Goal: Learn about a topic

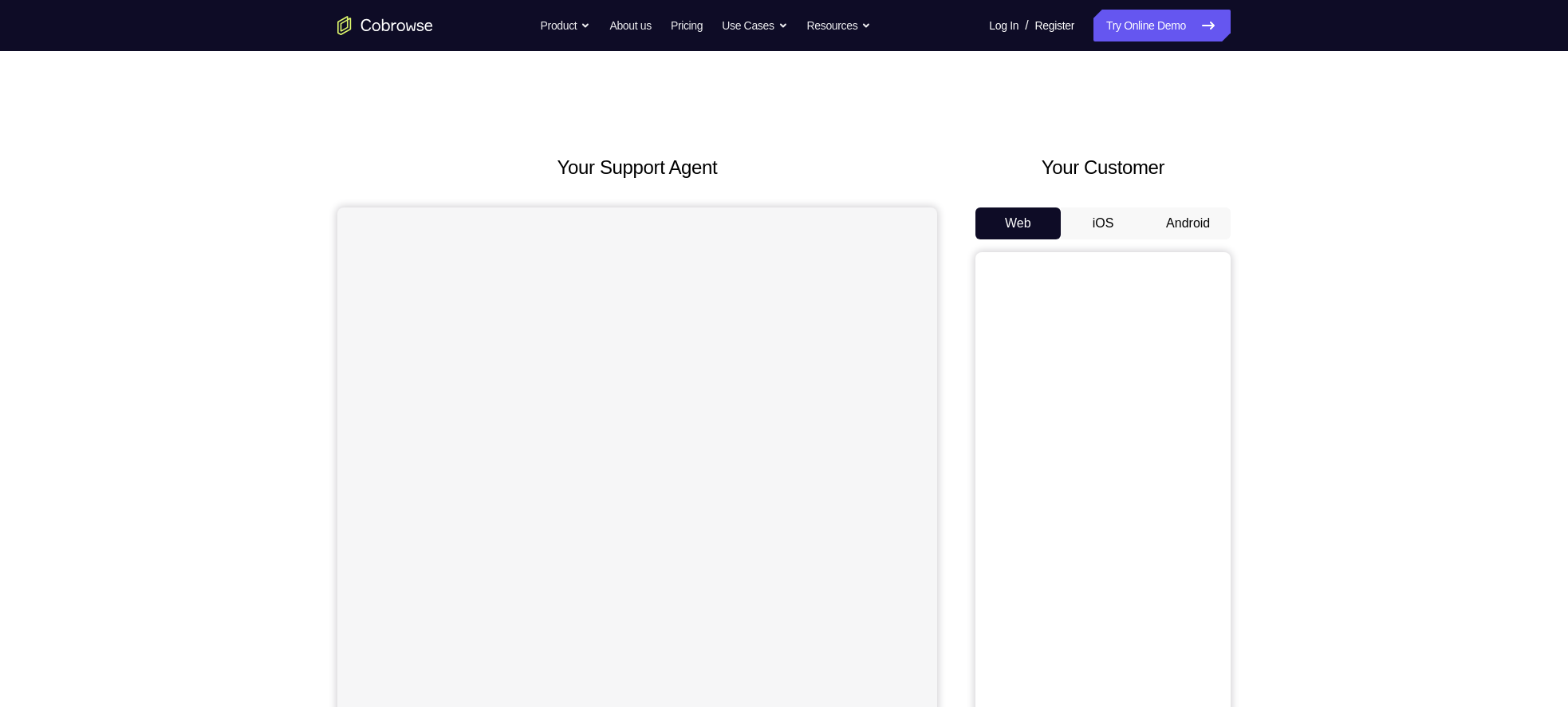
click at [1199, 229] on button "Android" at bounding box center [1188, 223] width 85 height 32
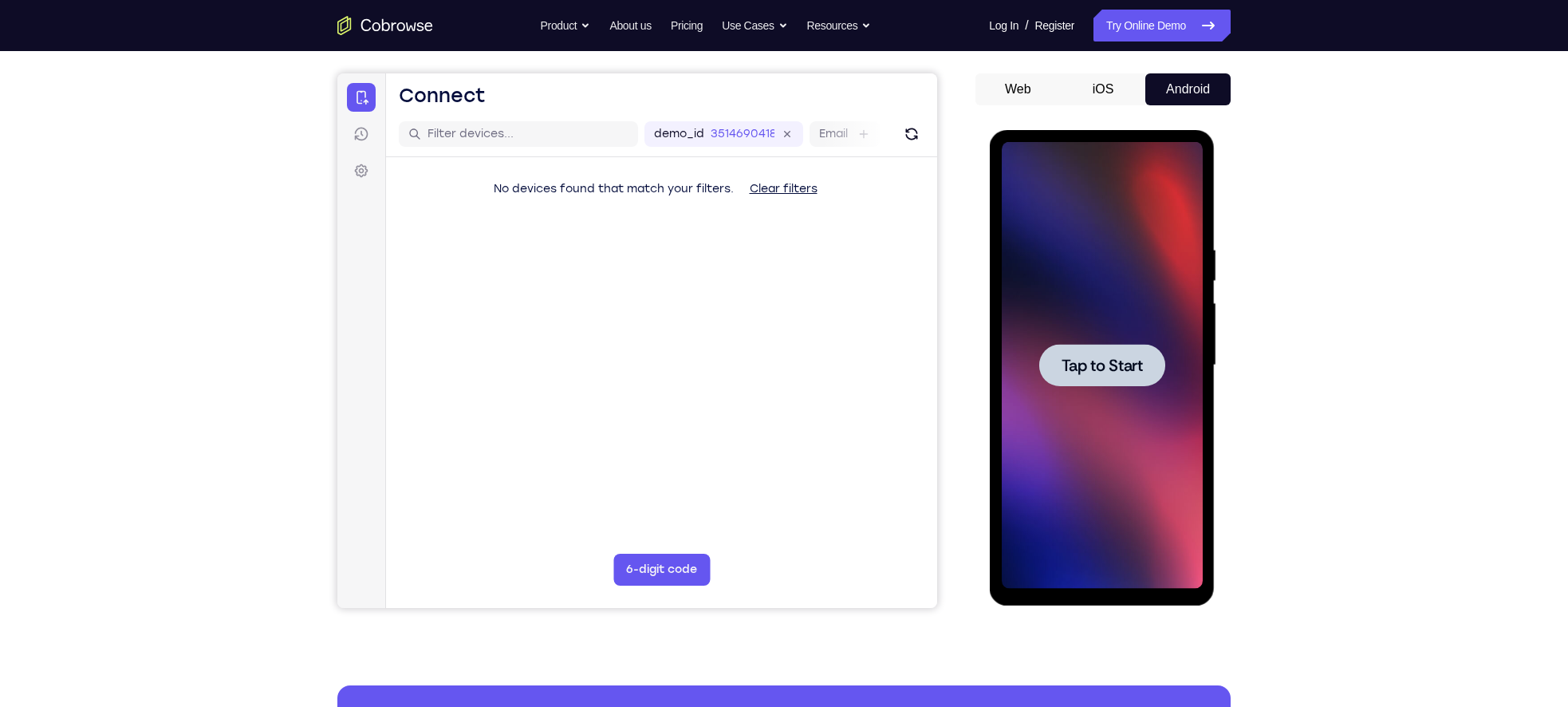
click at [1103, 347] on div at bounding box center [1101, 365] width 126 height 42
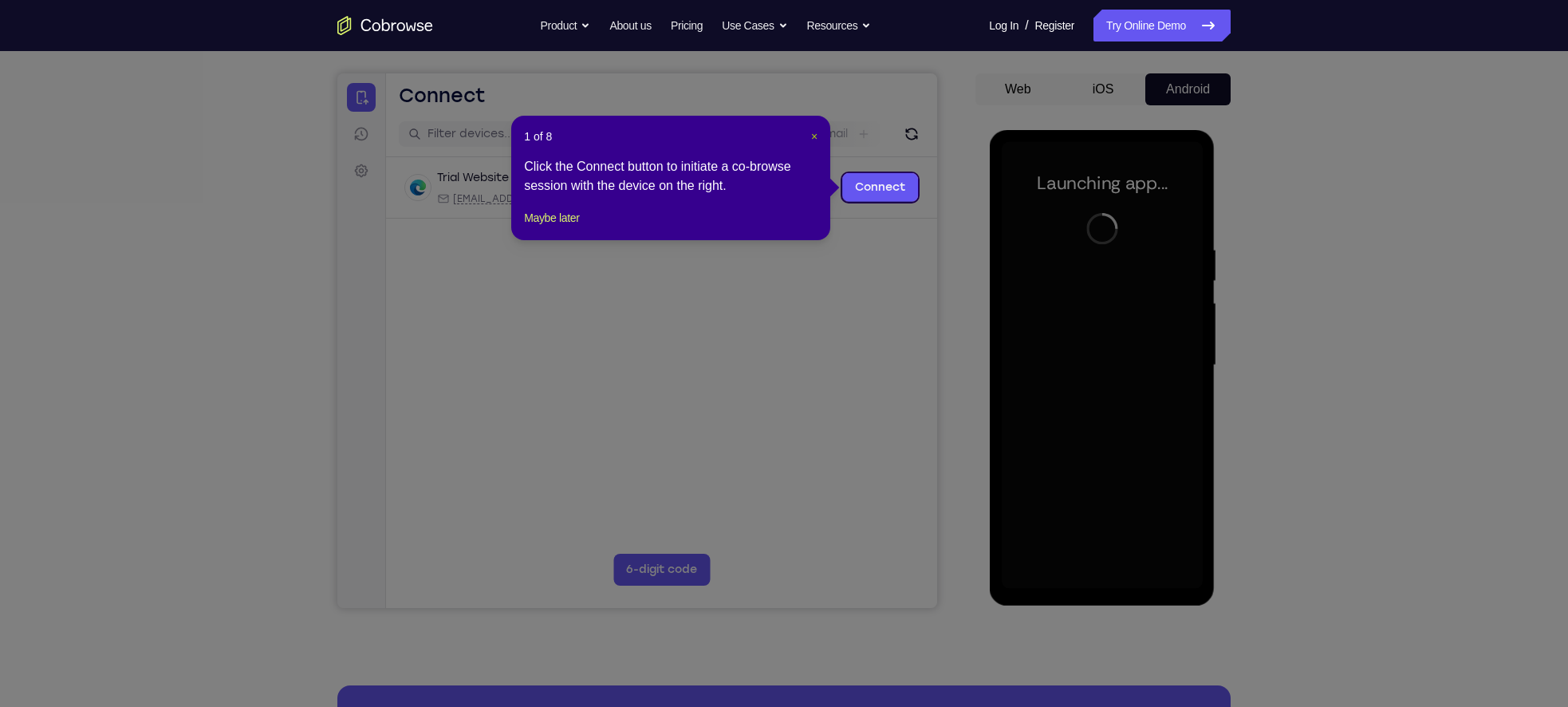
click at [817, 139] on span "×" at bounding box center [814, 136] width 6 height 13
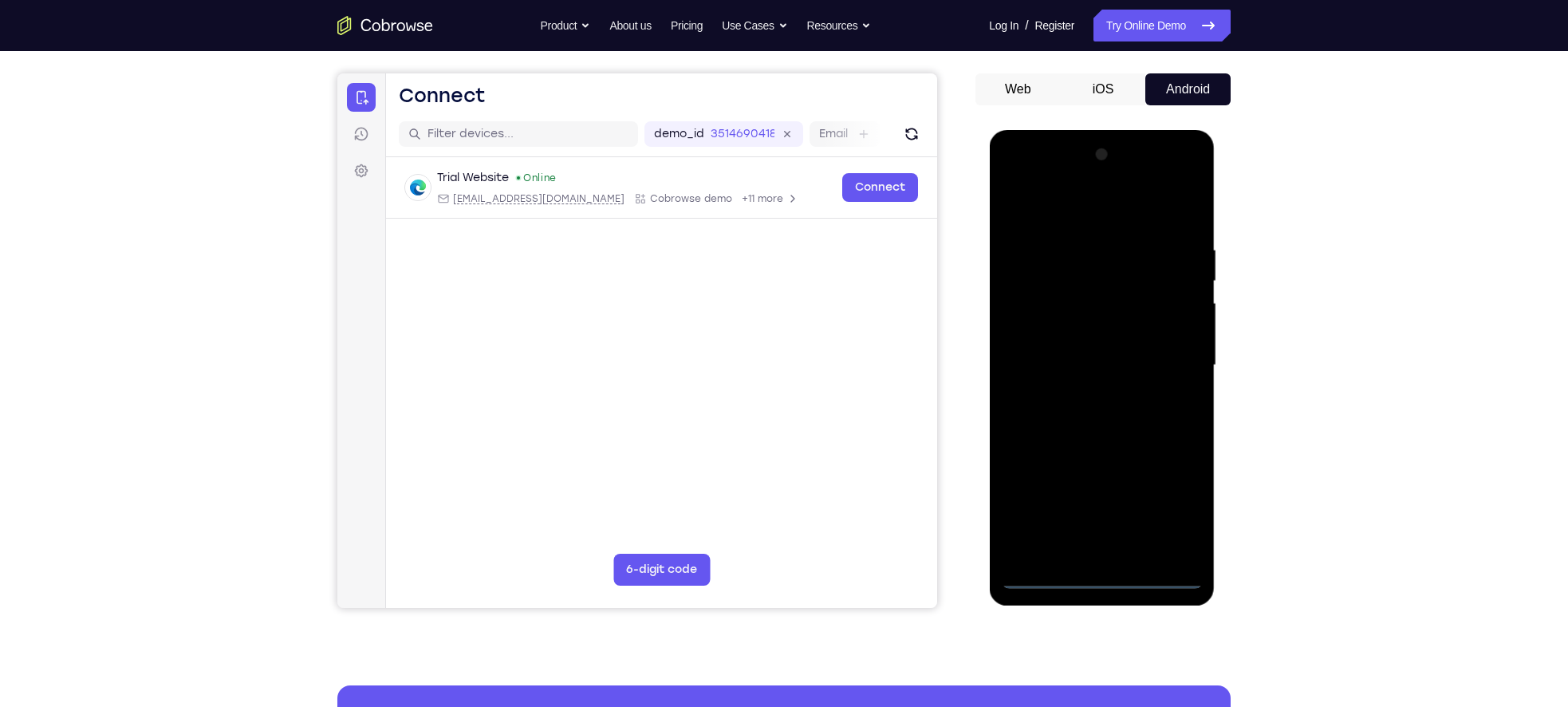
click at [1097, 576] on div at bounding box center [1101, 365] width 201 height 447
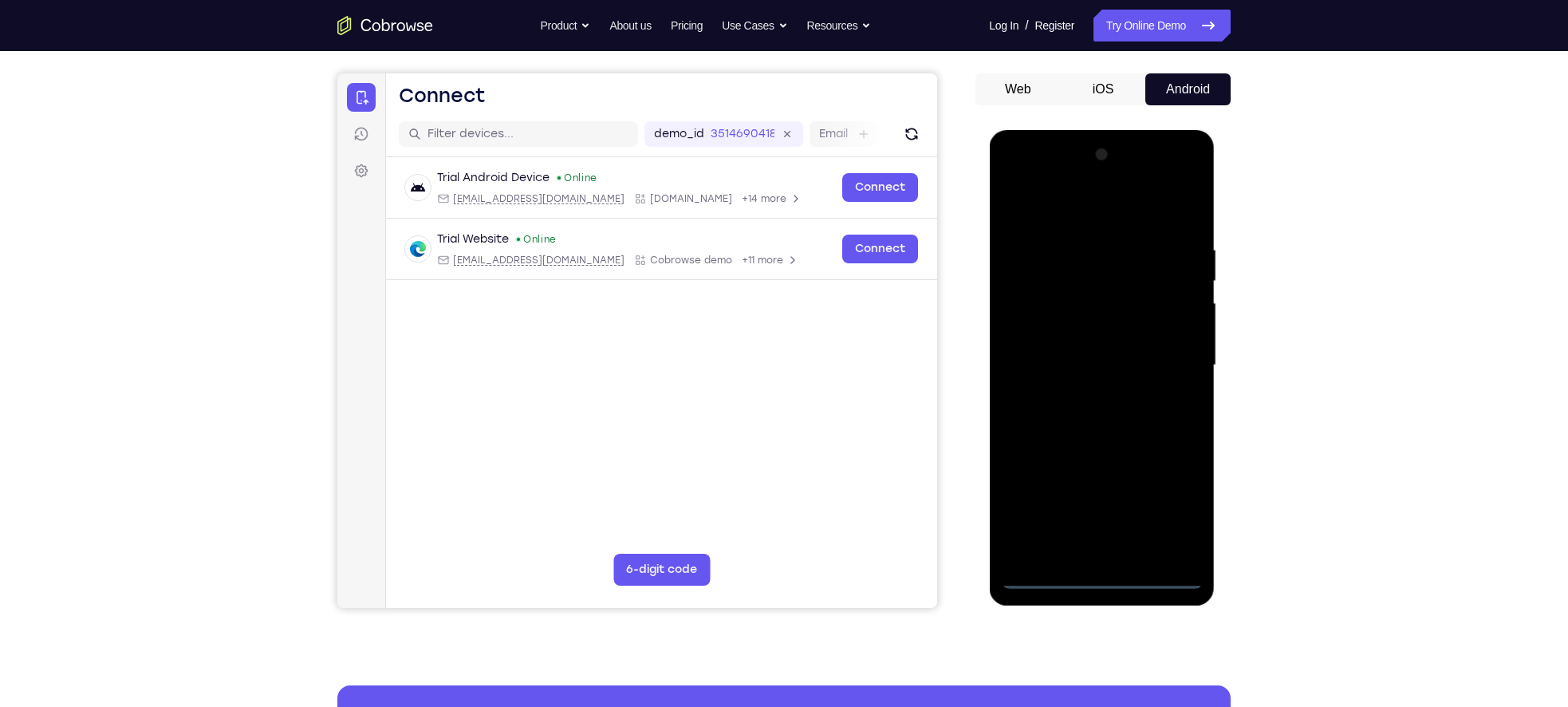
click at [1165, 500] on div at bounding box center [1101, 365] width 201 height 447
click at [1029, 179] on div at bounding box center [1101, 365] width 201 height 447
click at [1162, 356] on div at bounding box center [1101, 365] width 201 height 447
click at [1082, 396] on div at bounding box center [1101, 365] width 201 height 447
click at [1066, 346] on div at bounding box center [1101, 365] width 201 height 447
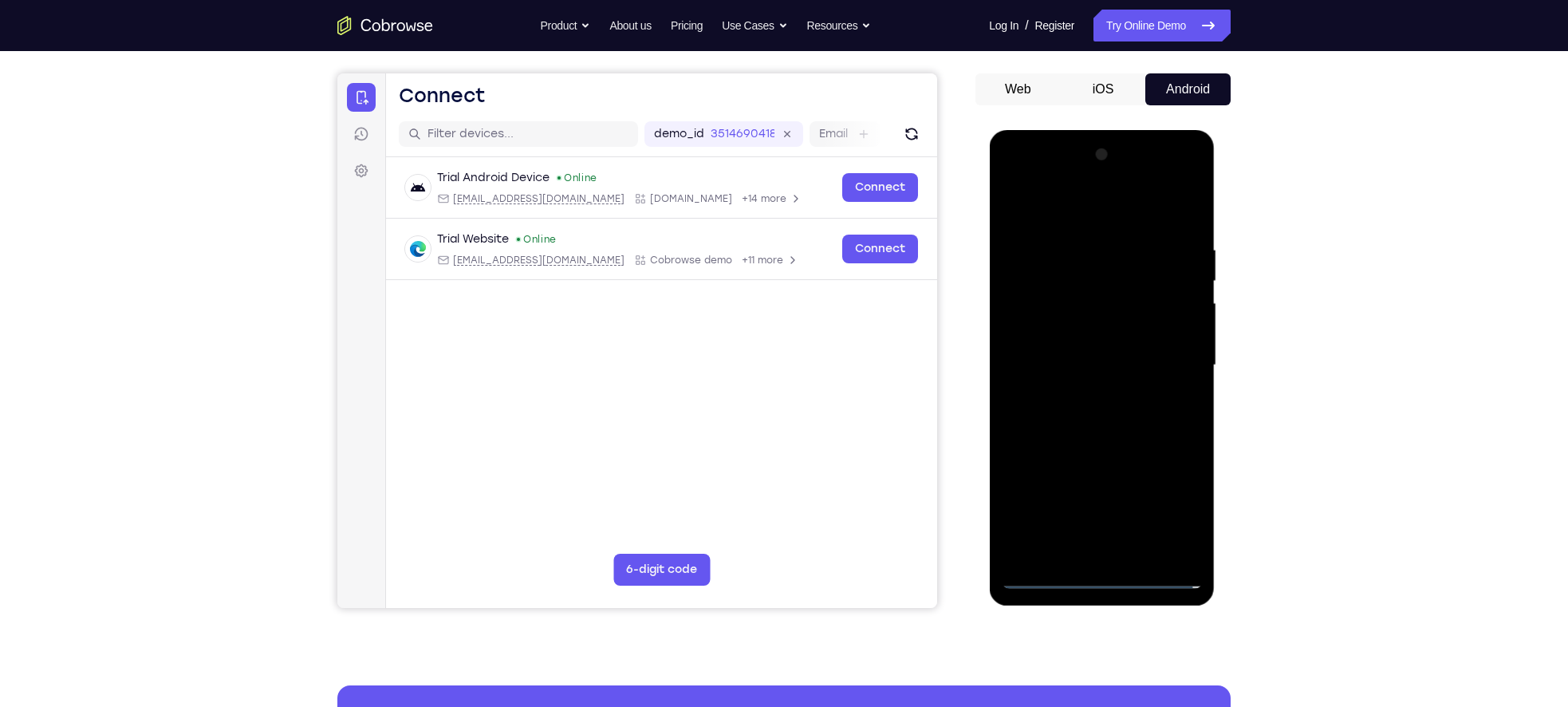
click at [1097, 386] on div at bounding box center [1101, 365] width 201 height 447
click at [1063, 283] on div at bounding box center [1101, 365] width 201 height 447
click at [1095, 326] on div at bounding box center [1101, 365] width 201 height 447
click at [1045, 308] on div at bounding box center [1101, 365] width 201 height 447
click at [1076, 330] on div at bounding box center [1101, 365] width 201 height 447
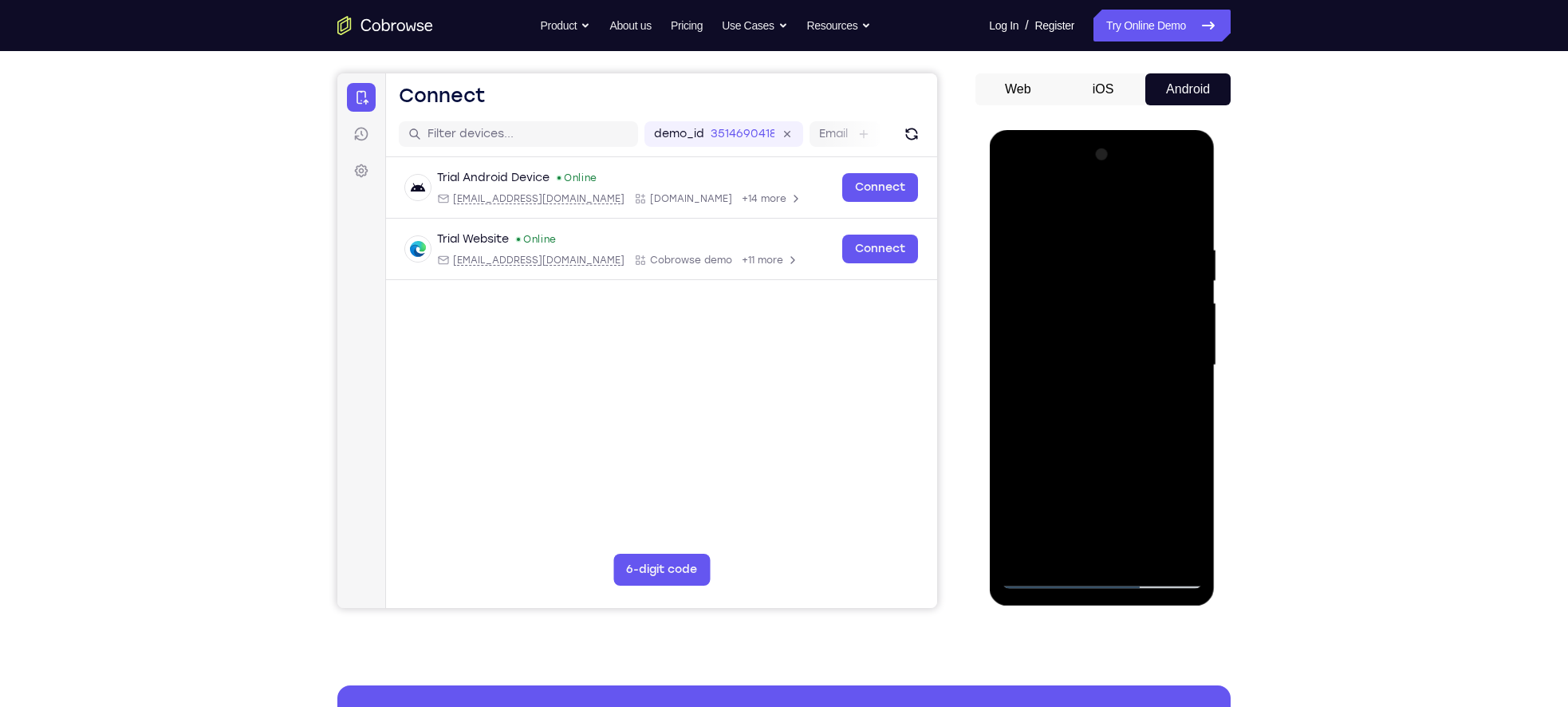
click at [1085, 416] on div at bounding box center [1101, 365] width 201 height 447
click at [1065, 172] on div at bounding box center [1101, 365] width 201 height 447
click at [1084, 333] on div at bounding box center [1101, 365] width 201 height 447
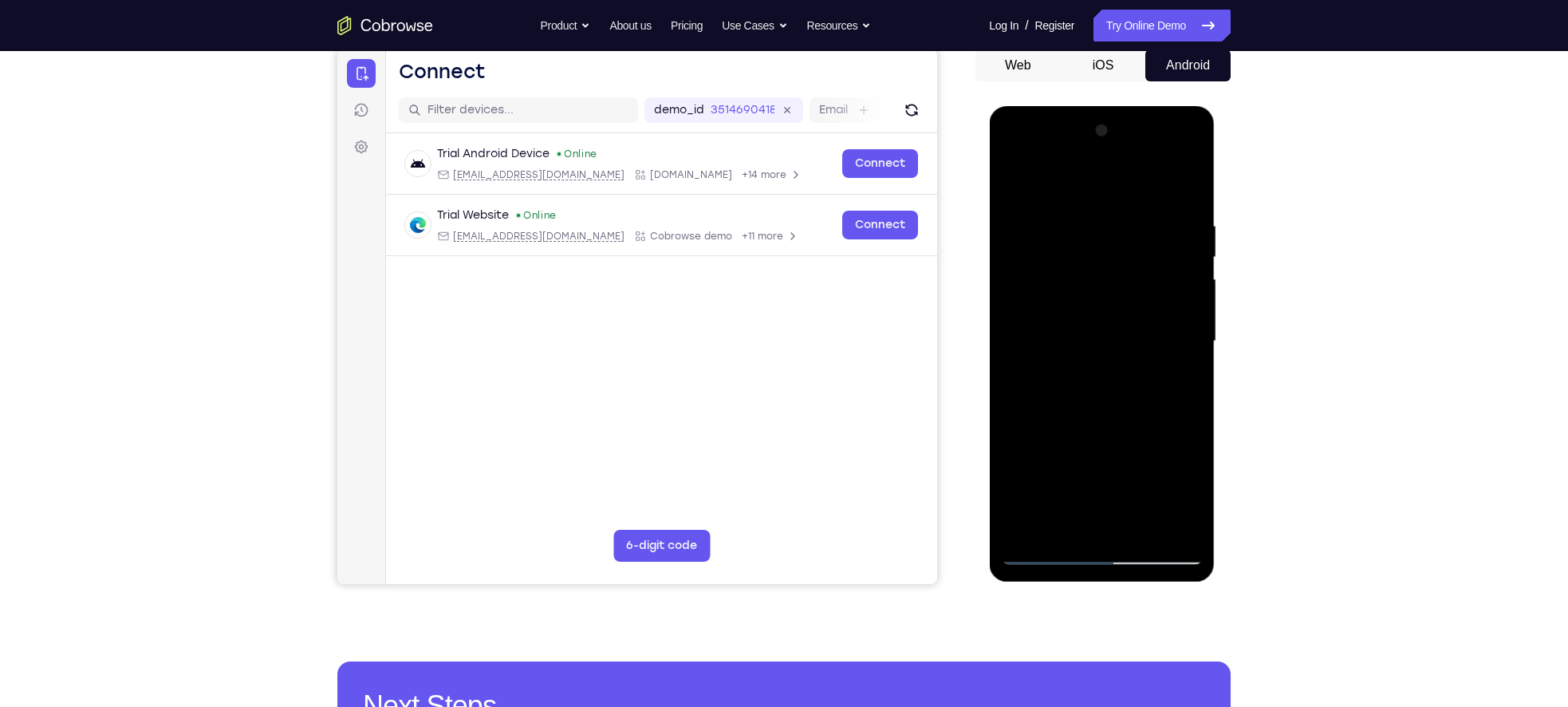
scroll to position [172, 0]
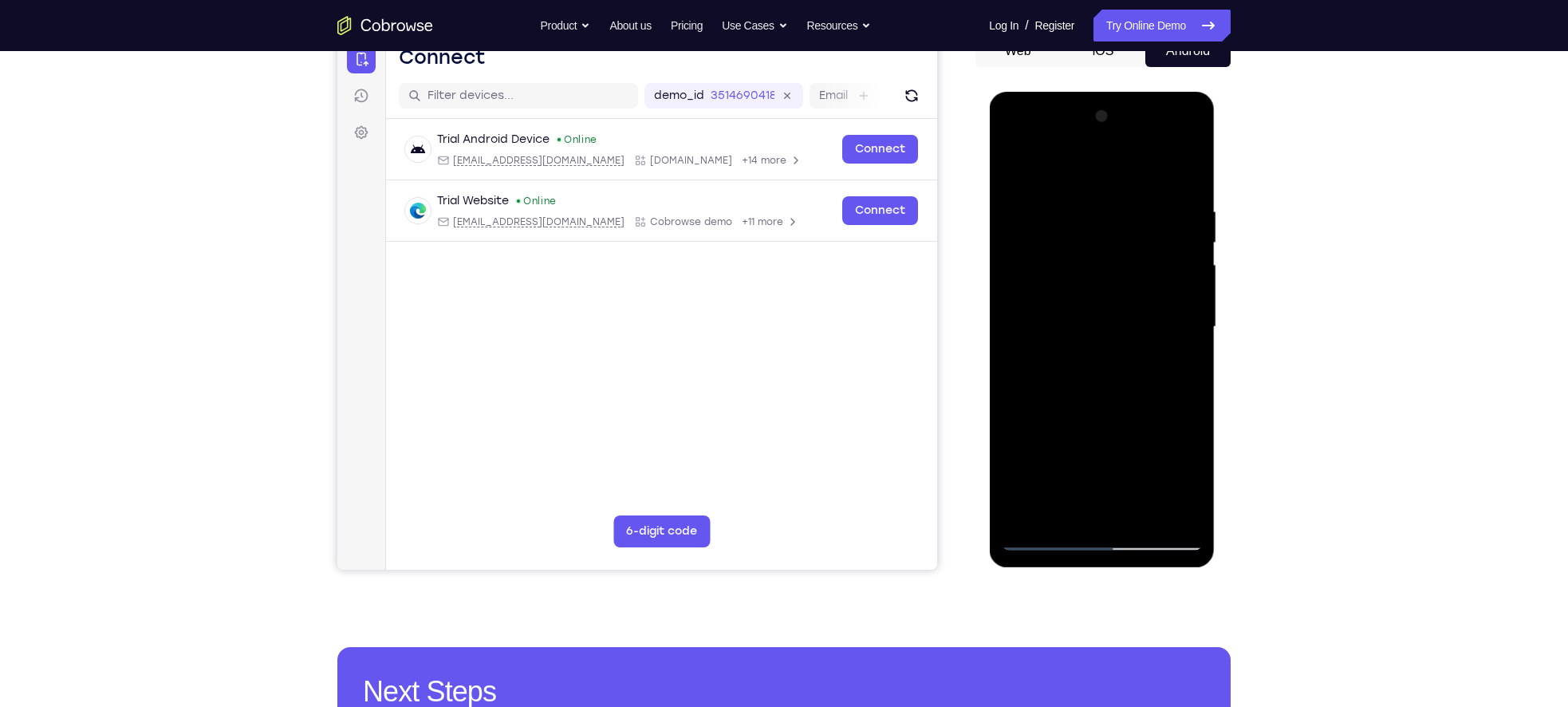
drag, startPoint x: 1161, startPoint y: 257, endPoint x: 1164, endPoint y: 217, distance: 40.1
click at [1164, 217] on div at bounding box center [1101, 327] width 201 height 447
click at [1074, 299] on div at bounding box center [1101, 327] width 201 height 447
click at [1047, 528] on div at bounding box center [1101, 327] width 201 height 447
click at [1044, 537] on div at bounding box center [1101, 327] width 201 height 447
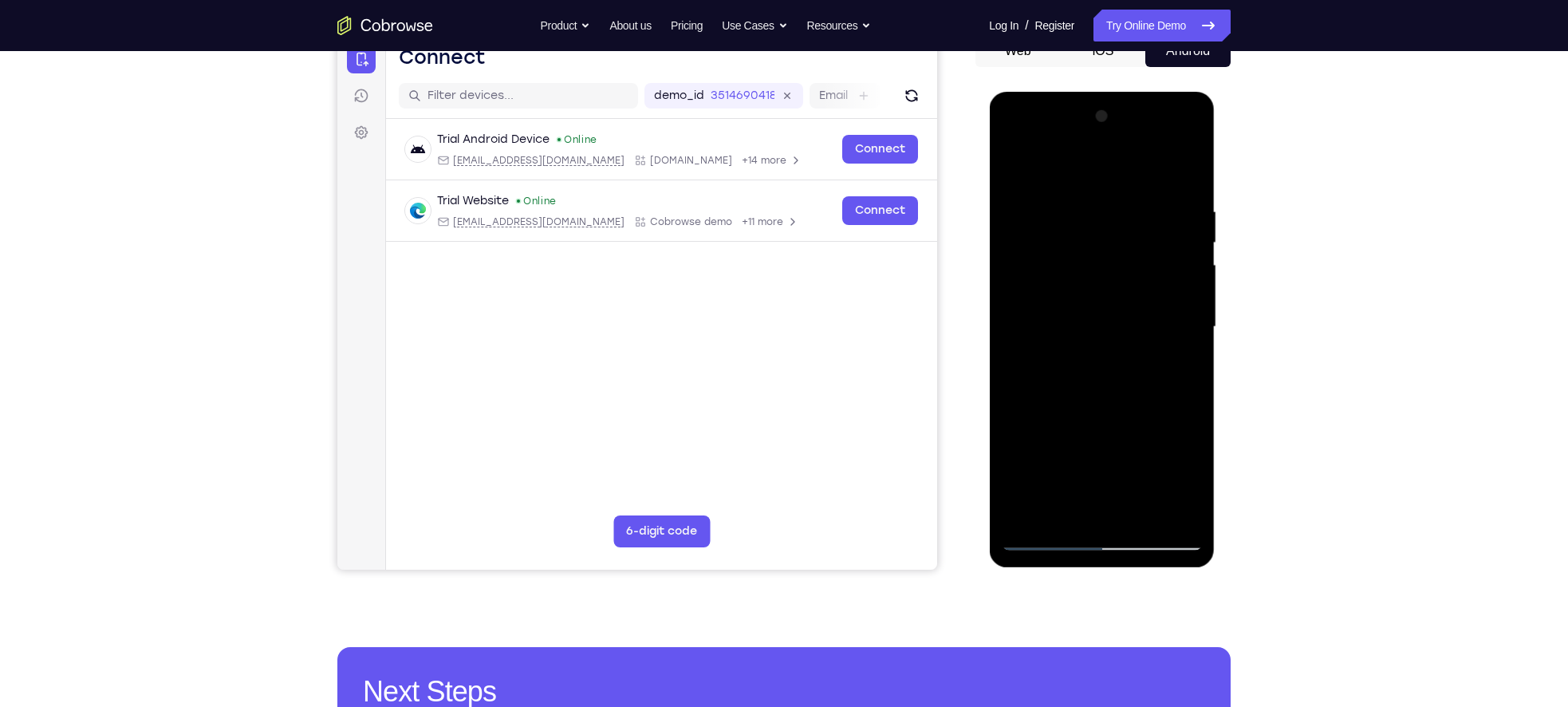
click at [1113, 347] on div at bounding box center [1101, 327] width 201 height 447
drag, startPoint x: 1118, startPoint y: 362, endPoint x: 1122, endPoint y: 262, distance: 100.1
click at [1122, 262] on div at bounding box center [1101, 327] width 201 height 447
click at [1098, 508] on div at bounding box center [1101, 327] width 201 height 447
click at [1128, 361] on div at bounding box center [1101, 327] width 201 height 447
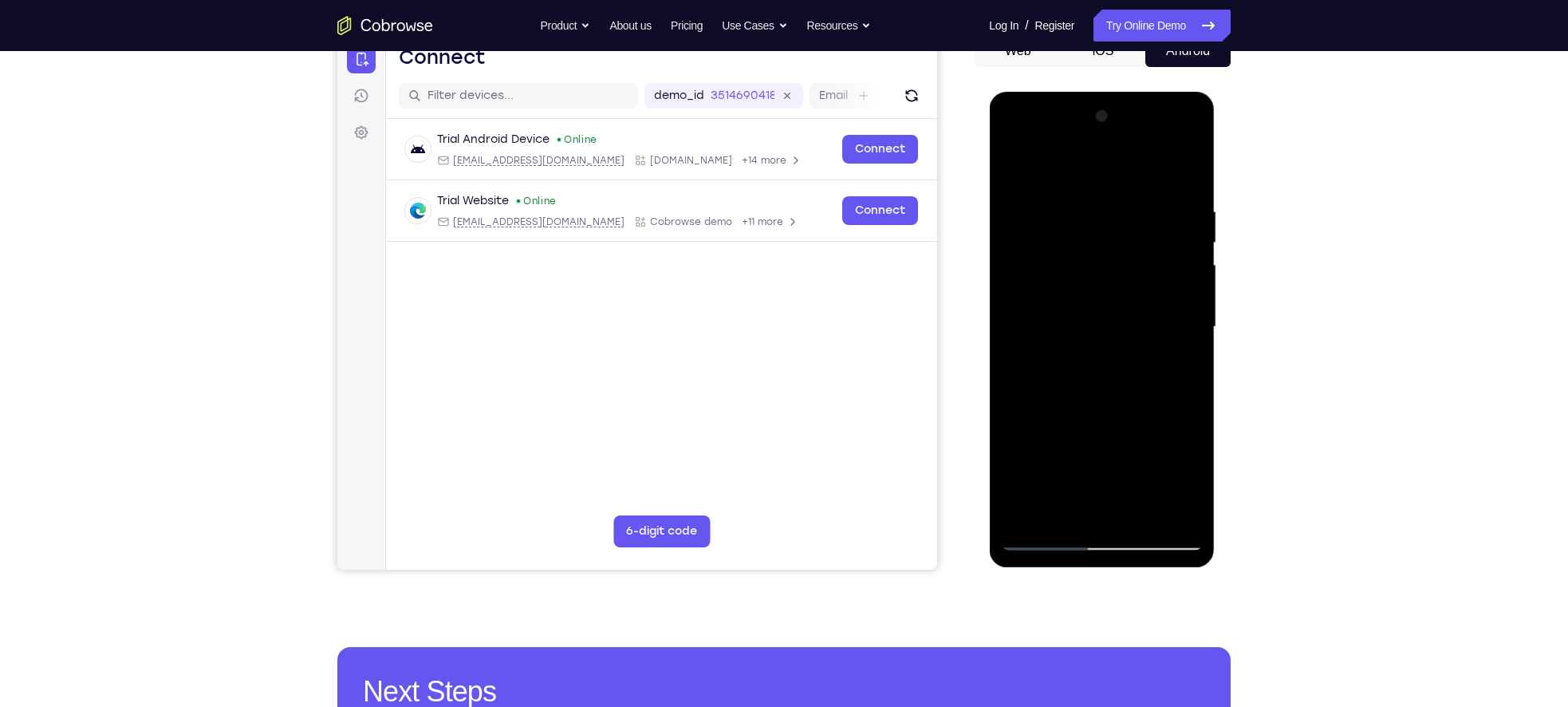
click at [1081, 353] on div at bounding box center [1101, 327] width 201 height 447
click at [1095, 316] on div at bounding box center [1101, 327] width 201 height 447
click at [1071, 303] on div at bounding box center [1101, 327] width 201 height 447
click at [1080, 324] on div at bounding box center [1101, 327] width 201 height 447
click at [1079, 380] on div at bounding box center [1101, 327] width 201 height 447
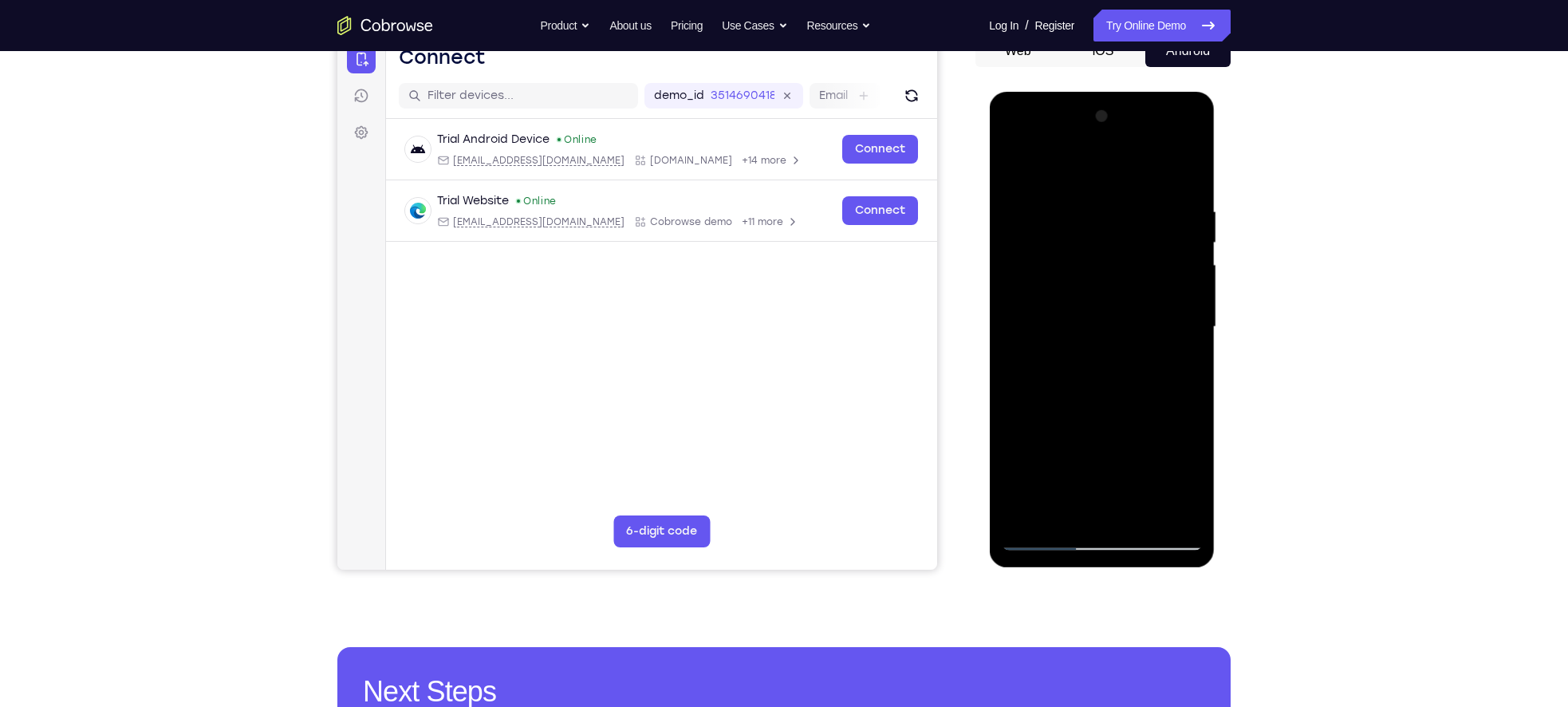
click at [1081, 371] on div at bounding box center [1101, 327] width 201 height 447
click at [1096, 379] on div at bounding box center [1101, 327] width 201 height 447
click at [1121, 379] on div at bounding box center [1101, 327] width 201 height 447
click at [1092, 350] on div at bounding box center [1101, 327] width 201 height 447
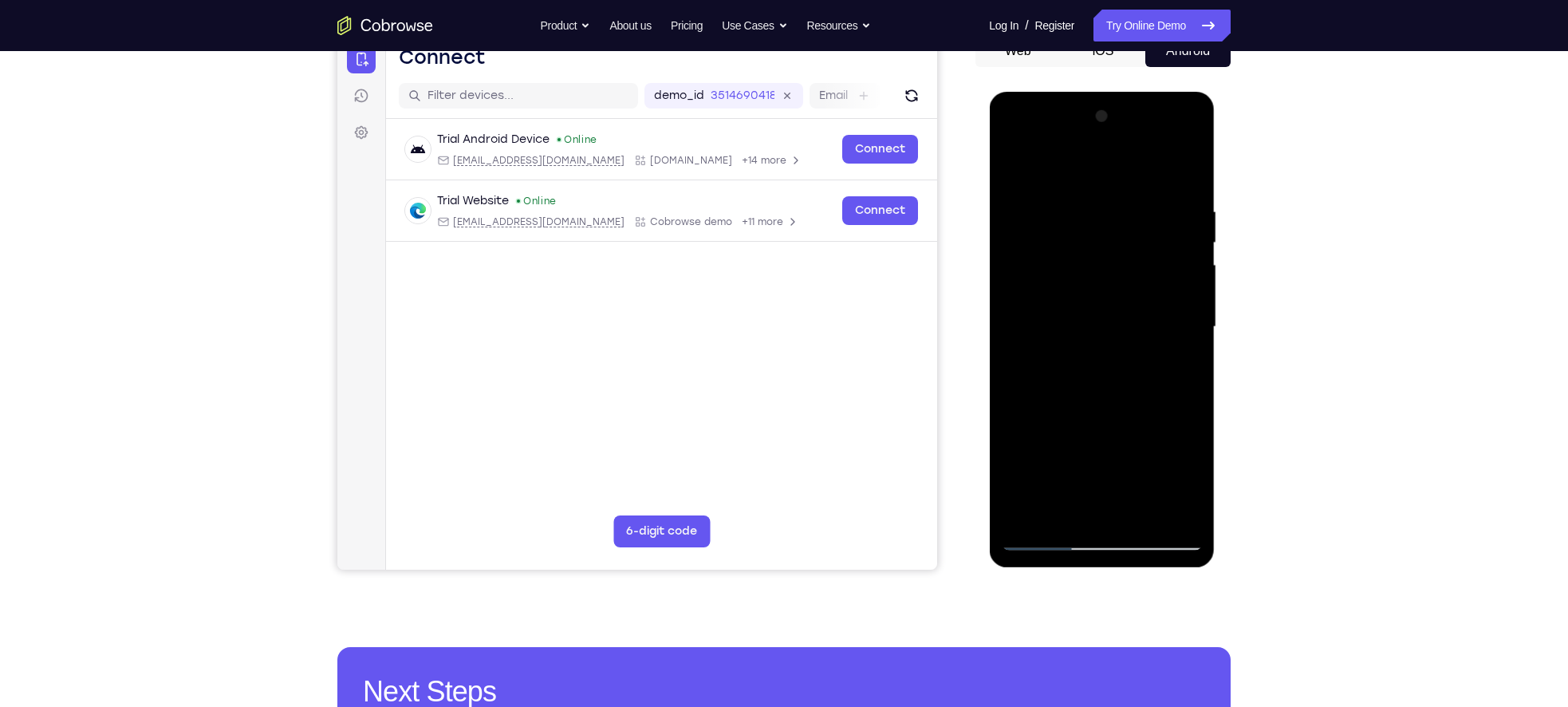
click at [1092, 350] on div at bounding box center [1101, 327] width 201 height 447
click at [1106, 244] on div at bounding box center [1101, 327] width 201 height 447
click at [1067, 280] on div at bounding box center [1101, 327] width 201 height 447
